Goal: Find specific page/section: Find specific page/section

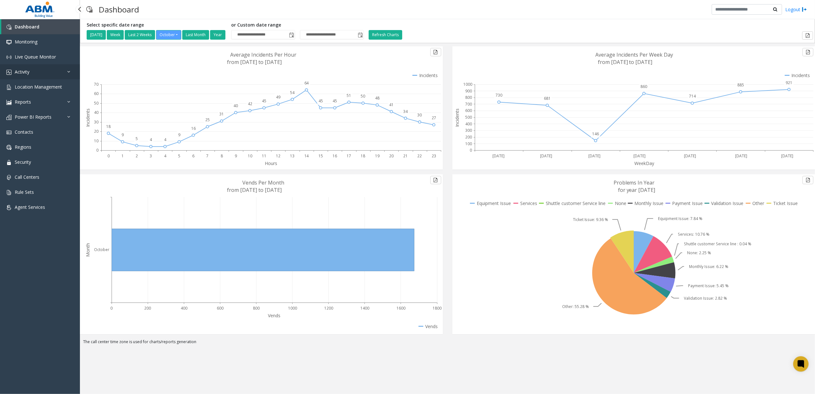
click at [49, 67] on link "Activity" at bounding box center [40, 71] width 80 height 15
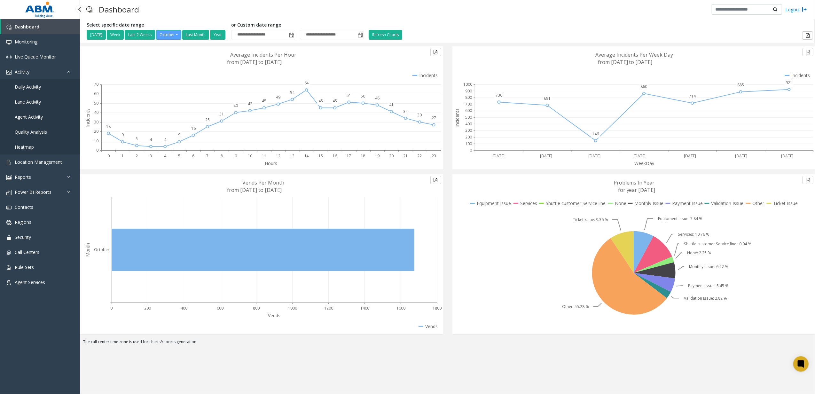
click at [42, 82] on link "Daily Activity" at bounding box center [40, 86] width 80 height 15
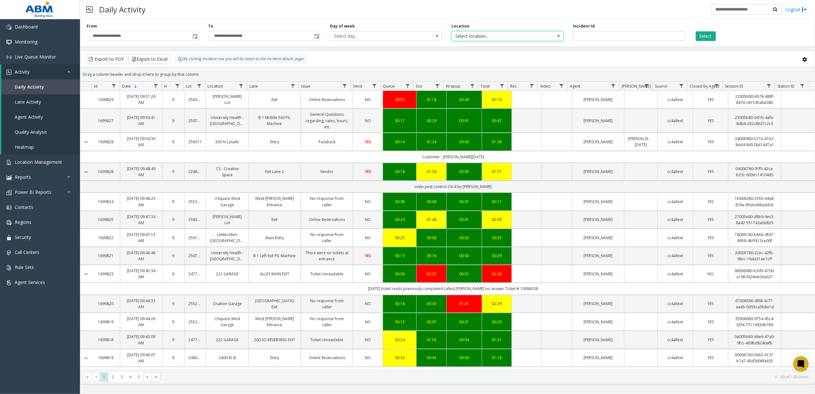
click at [507, 37] on span "Select location..." at bounding box center [496, 36] width 89 height 9
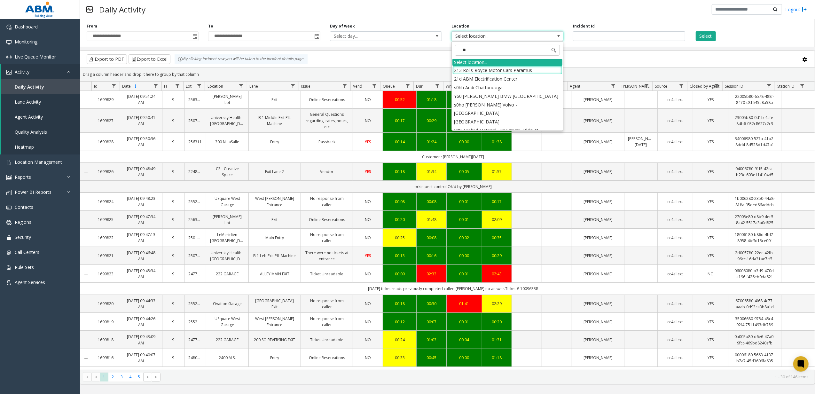
type input "***"
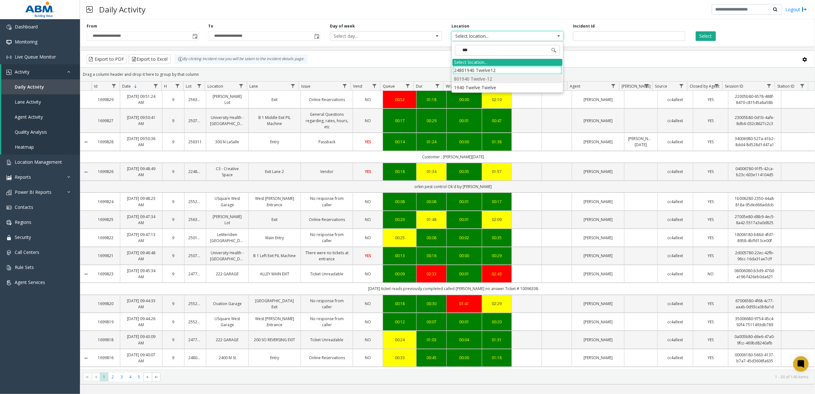
click at [493, 81] on li "801940 Twelve-12" at bounding box center [508, 79] width 110 height 9
click at [699, 41] on button "Select" at bounding box center [706, 36] width 20 height 10
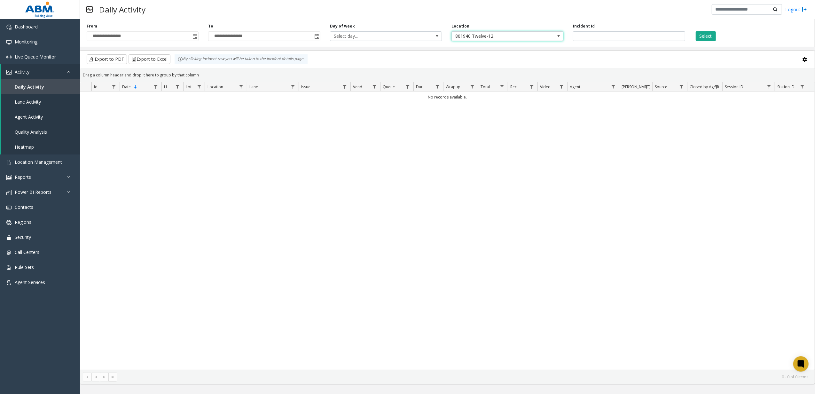
click at [467, 35] on span "801940 Twelve-12" at bounding box center [496, 36] width 89 height 9
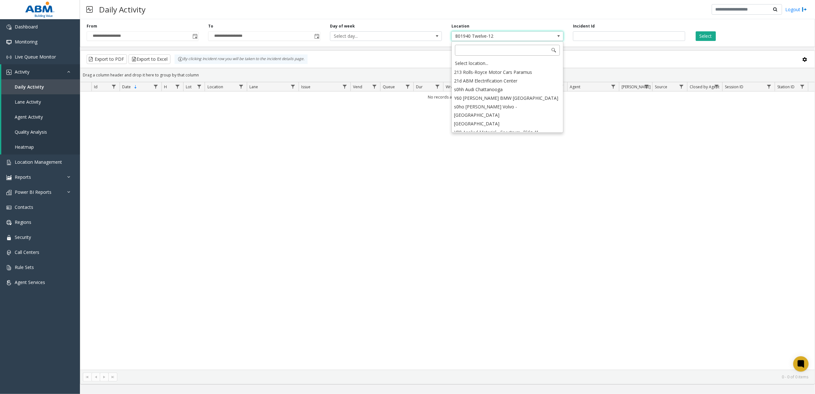
scroll to position [2835, 0]
click at [38, 50] on link "Live Queue Monitor" at bounding box center [40, 56] width 80 height 15
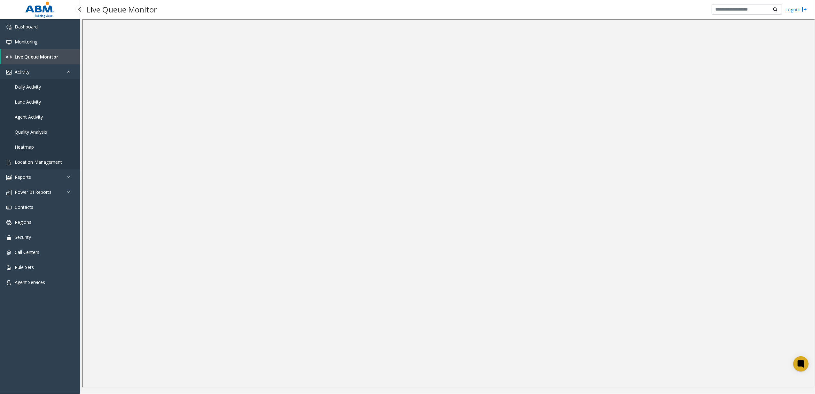
click at [51, 158] on link "Location Management" at bounding box center [40, 162] width 80 height 15
